Goal: Task Accomplishment & Management: Complete application form

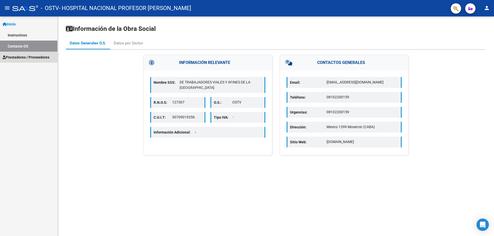
click at [28, 57] on span "Prestadores / Proveedores" at bounding box center [26, 58] width 47 height 6
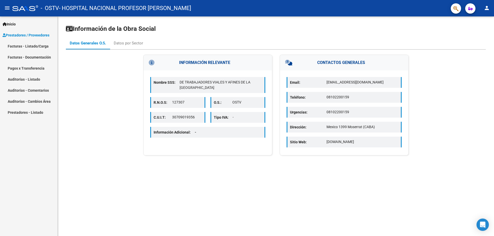
click at [34, 45] on link "Facturas - Listado/Carga" at bounding box center [28, 46] width 57 height 11
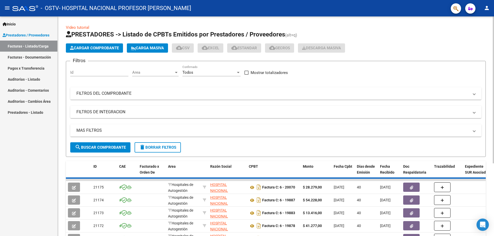
click at [86, 48] on span "Cargar Comprobante" at bounding box center [94, 48] width 49 height 5
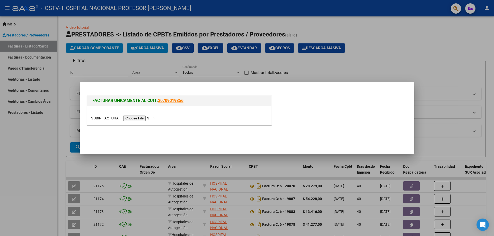
click at [140, 119] on input "file" at bounding box center [123, 118] width 65 height 5
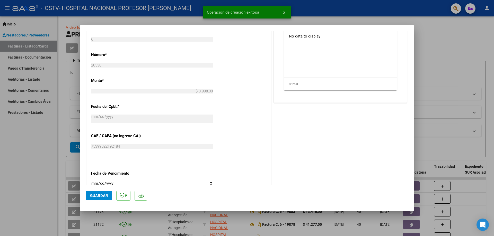
scroll to position [232, 0]
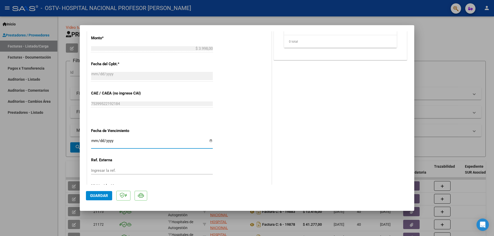
click at [209, 142] on input "Ingresar la fecha" at bounding box center [152, 143] width 122 height 8
type input "[DATE]"
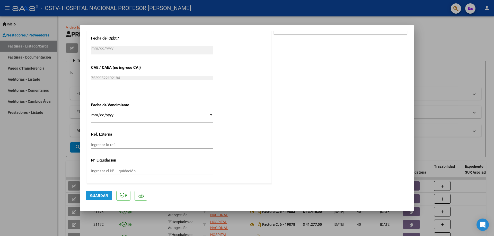
click at [106, 196] on span "Guardar" at bounding box center [99, 196] width 18 height 5
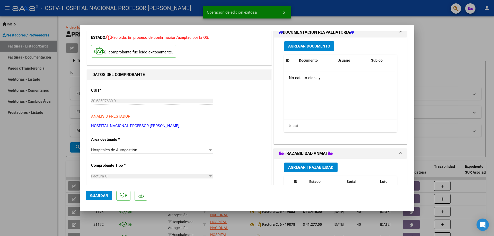
scroll to position [0, 0]
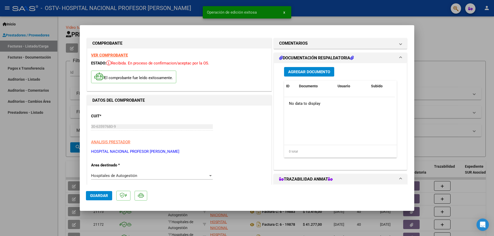
click at [310, 70] on span "Agregar Documento" at bounding box center [309, 72] width 42 height 5
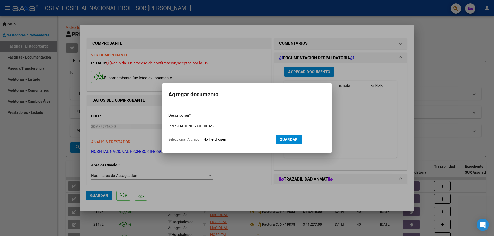
type input "PRESTACIONES MEDICAS"
click at [248, 141] on input "Seleccionar Archivo" at bounding box center [237, 140] width 68 height 5
type input "C:\fakepath\20530.pdf"
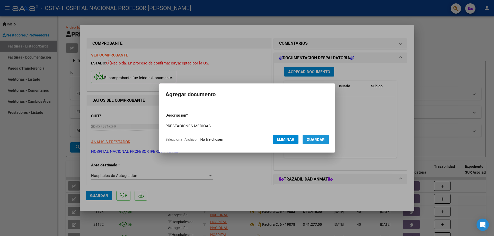
click at [324, 140] on span "Guardar" at bounding box center [316, 140] width 18 height 5
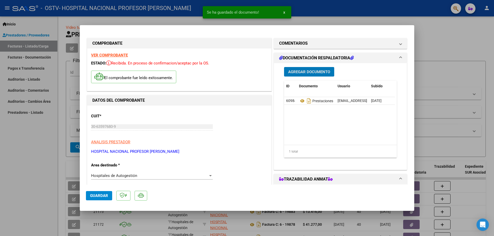
click at [105, 197] on span "Guardar" at bounding box center [99, 196] width 18 height 5
type input "$ 0,00"
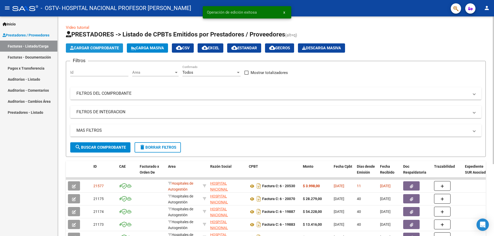
click at [104, 49] on span "Cargar Comprobante" at bounding box center [94, 48] width 49 height 5
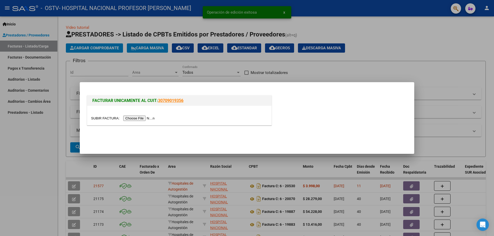
click at [140, 118] on input "file" at bounding box center [123, 118] width 65 height 5
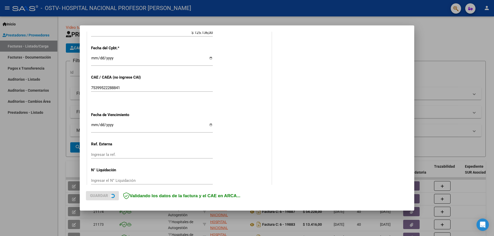
scroll to position [247, 0]
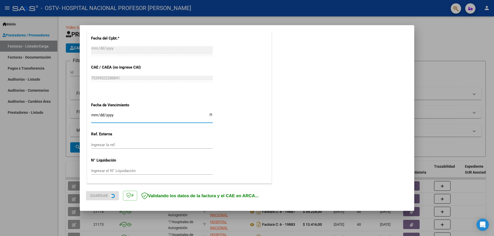
click at [209, 115] on input "Ingresar la fecha" at bounding box center [152, 117] width 122 height 8
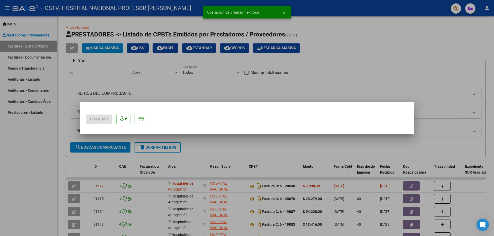
scroll to position [0, 0]
click at [143, 128] on mat-dialog-actions "Guardar" at bounding box center [247, 118] width 322 height 20
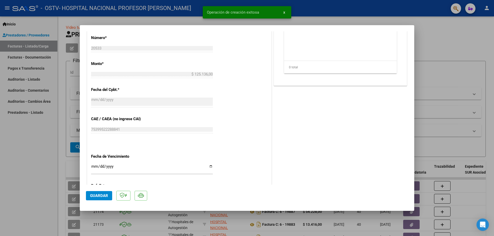
scroll to position [257, 0]
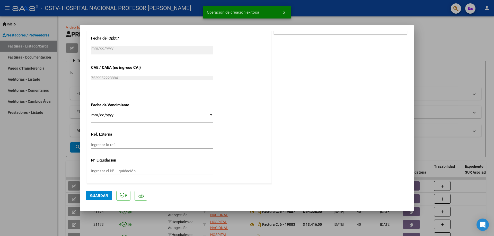
click at [210, 115] on input "Ingresar la fecha" at bounding box center [152, 117] width 122 height 8
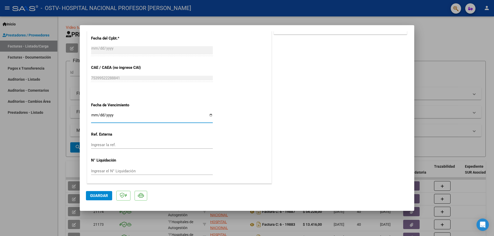
type input "[DATE]"
click at [102, 194] on span "Guardar" at bounding box center [99, 196] width 18 height 5
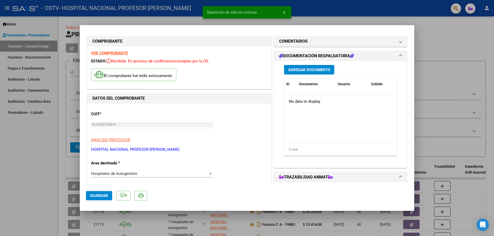
scroll to position [0, 0]
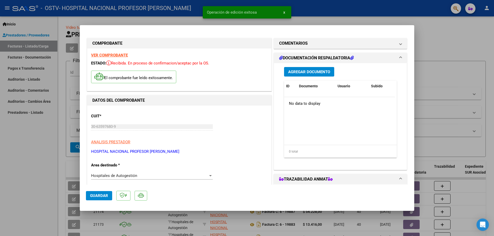
click at [300, 69] on span "Agregar Documento" at bounding box center [309, 71] width 42 height 5
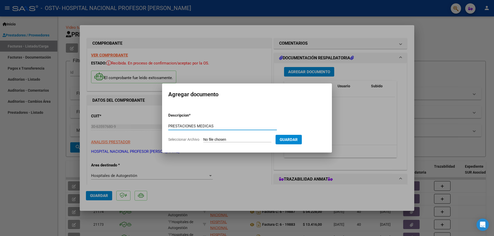
type input "PRESTACIONES MEDICAS"
click at [237, 140] on input "Seleccionar Archivo" at bounding box center [237, 140] width 68 height 5
type input "C:\fakepath\20533.pdf"
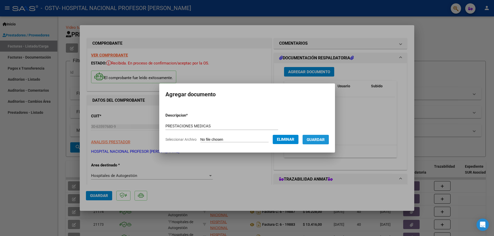
click at [320, 140] on span "Guardar" at bounding box center [316, 140] width 18 height 5
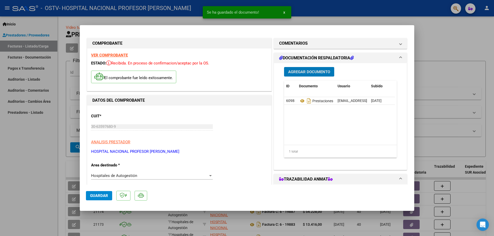
click at [103, 196] on span "Guardar" at bounding box center [99, 196] width 18 height 5
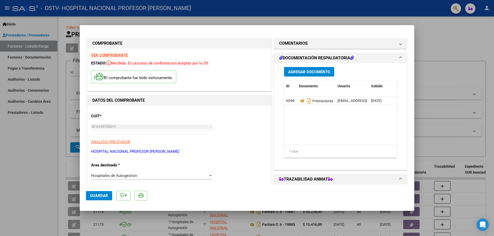
click at [100, 194] on span "Guardar" at bounding box center [99, 196] width 18 height 5
click at [100, 199] on button "Guardar" at bounding box center [99, 195] width 26 height 9
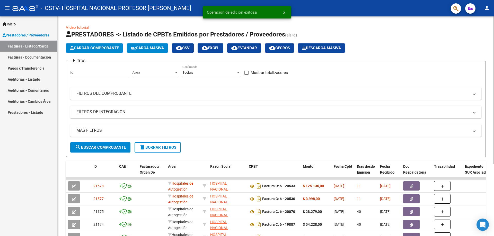
click at [105, 47] on span "Cargar Comprobante" at bounding box center [94, 48] width 49 height 5
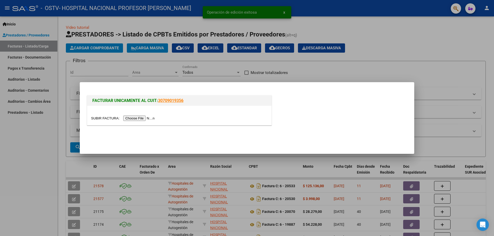
click at [142, 117] on input "file" at bounding box center [123, 118] width 65 height 5
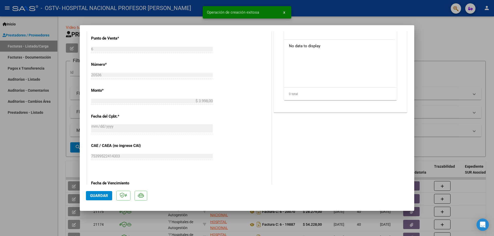
scroll to position [257, 0]
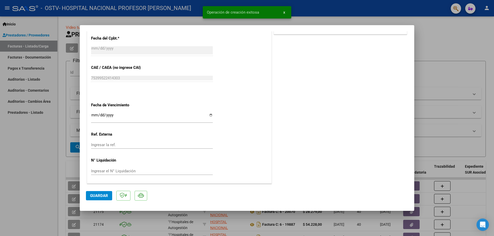
click at [207, 115] on input "Ingresar la fecha" at bounding box center [152, 117] width 122 height 8
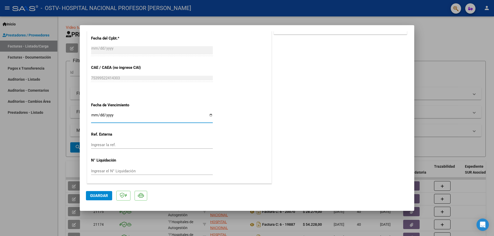
type input "[DATE]"
click at [103, 196] on span "Guardar" at bounding box center [99, 196] width 18 height 5
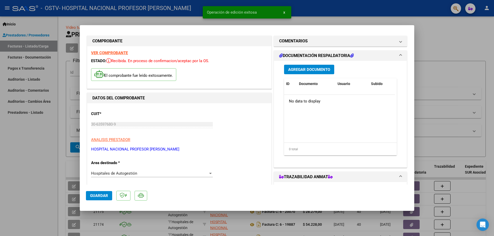
scroll to position [0, 0]
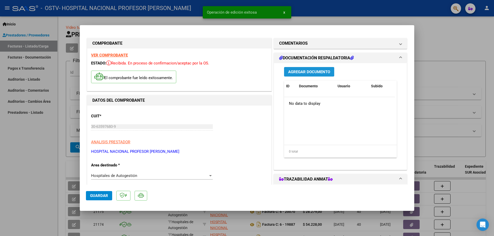
click at [296, 73] on span "Agregar Documento" at bounding box center [309, 72] width 42 height 5
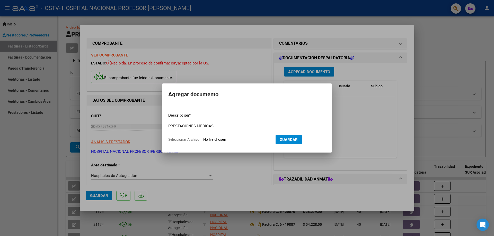
type input "PRESTACIONES MEDICAS"
click at [254, 141] on input "Seleccionar Archivo" at bounding box center [237, 140] width 68 height 5
type input "C:\fakepath\20536.pdf"
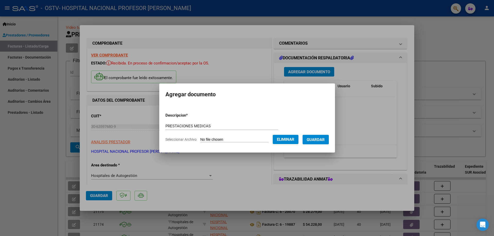
click at [319, 138] on span "Guardar" at bounding box center [316, 140] width 18 height 5
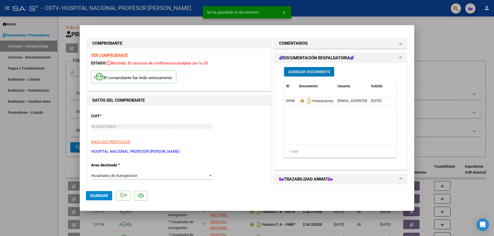
click at [104, 192] on button "Guardar" at bounding box center [99, 195] width 26 height 9
type input "$ 0,00"
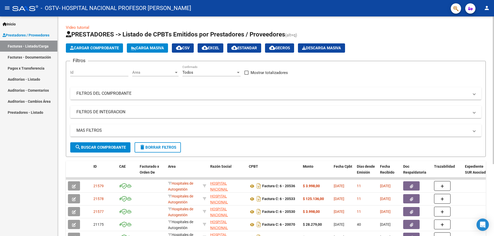
click at [109, 48] on span "Cargar Comprobante" at bounding box center [94, 48] width 49 height 5
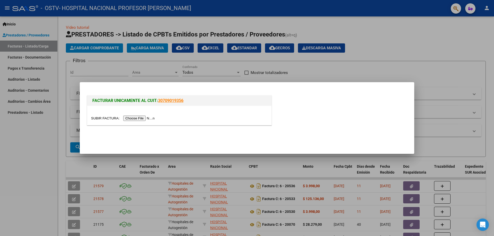
click at [143, 118] on input "file" at bounding box center [123, 118] width 65 height 5
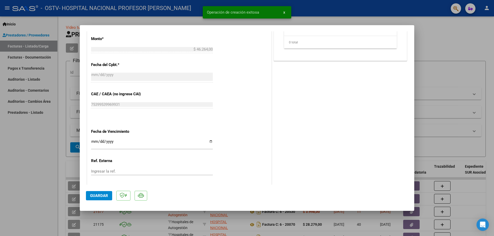
scroll to position [257, 0]
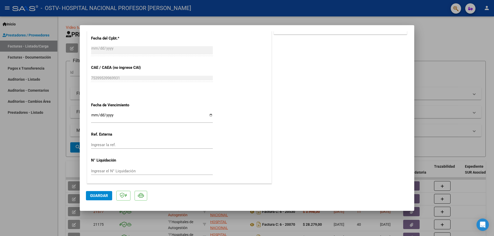
click at [209, 115] on input "Ingresar la fecha" at bounding box center [152, 117] width 122 height 8
type input "[DATE]"
click at [103, 195] on span "Guardar" at bounding box center [99, 196] width 18 height 5
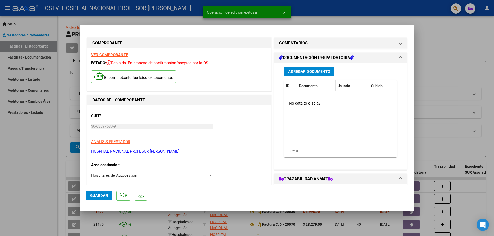
scroll to position [0, 0]
click at [312, 74] on span "Agregar Documento" at bounding box center [309, 72] width 42 height 5
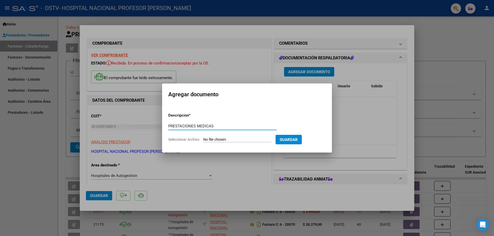
type input "PRESTACIONES MEDICAS"
click at [228, 140] on input "Seleccionar Archivo" at bounding box center [237, 140] width 68 height 5
type input "C:\fakepath\20797.pdf"
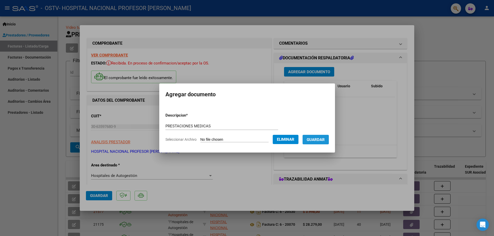
click at [316, 136] on button "Guardar" at bounding box center [315, 140] width 26 height 10
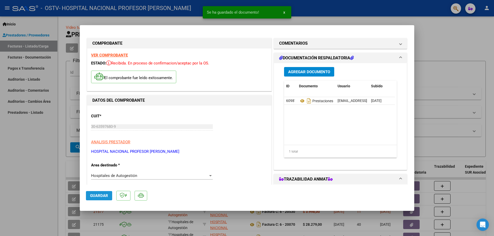
click at [105, 198] on span "Guardar" at bounding box center [99, 196] width 18 height 5
type input "$ 0,00"
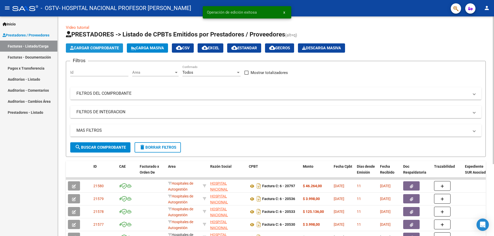
click at [108, 47] on span "Cargar Comprobante" at bounding box center [94, 48] width 49 height 5
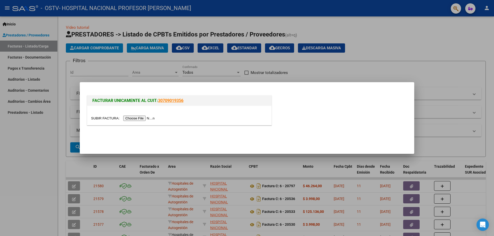
click at [149, 117] on input "file" at bounding box center [123, 118] width 65 height 5
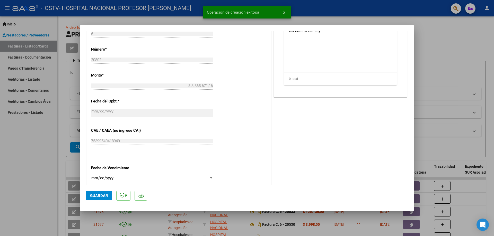
scroll to position [232, 0]
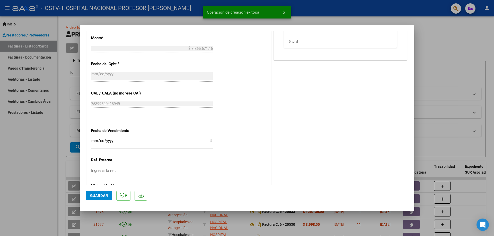
click at [210, 141] on input "Ingresar la fecha" at bounding box center [152, 143] width 122 height 8
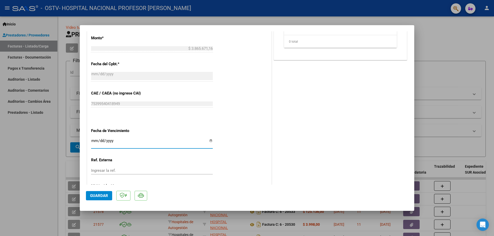
type input "[DATE]"
click at [100, 194] on span "Guardar" at bounding box center [99, 196] width 18 height 5
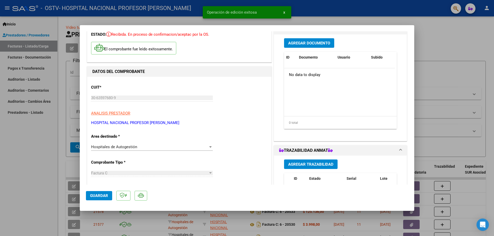
scroll to position [0, 0]
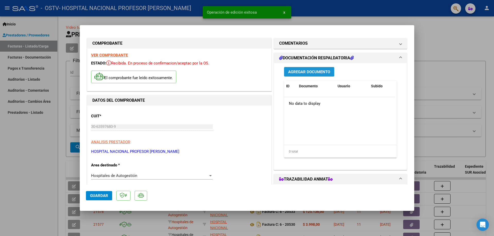
click at [305, 70] on span "Agregar Documento" at bounding box center [309, 72] width 42 height 5
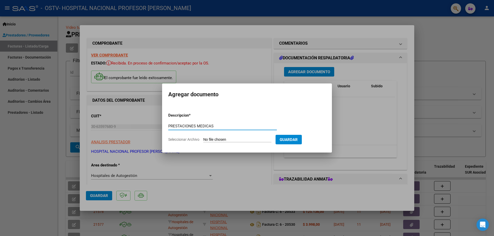
type input "PRESTACIONES MEDICAS"
click at [249, 140] on input "Seleccionar Archivo" at bounding box center [237, 140] width 68 height 5
type input "C:\fakepath\20802.pdf"
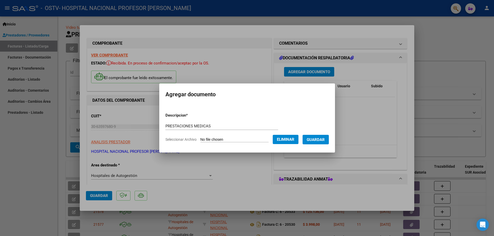
click at [323, 140] on span "Guardar" at bounding box center [316, 140] width 18 height 5
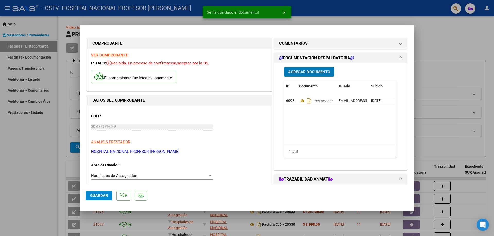
click at [106, 195] on span "Guardar" at bounding box center [99, 196] width 18 height 5
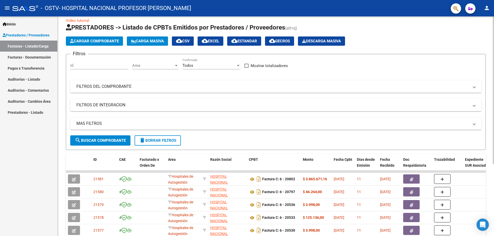
scroll to position [8, 0]
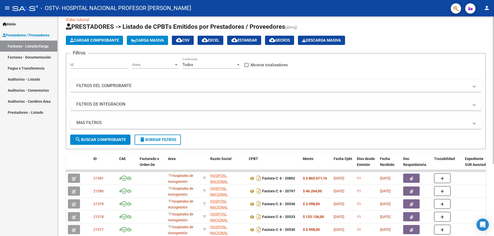
click at [494, 135] on div at bounding box center [493, 96] width 1 height 148
